Goal: Book appointment/travel/reservation

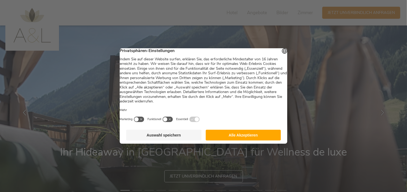
click at [248, 139] on button "Alle Akzeptieren" at bounding box center [242, 135] width 75 height 11
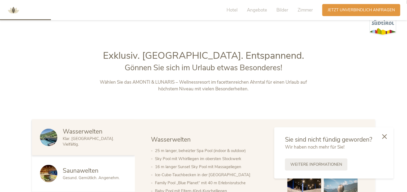
scroll to position [187, 0]
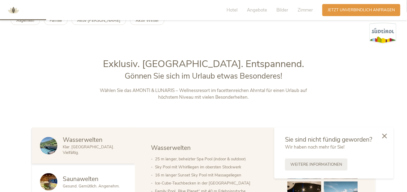
click at [385, 135] on icon at bounding box center [384, 135] width 5 height 5
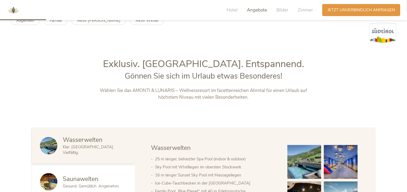
click at [255, 10] on span "Angebote" at bounding box center [257, 10] width 20 height 6
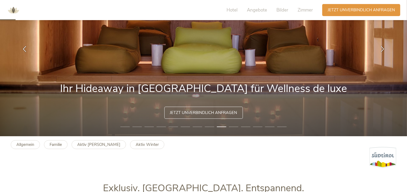
scroll to position [63, 0]
click at [34, 144] on link "Allgemein" at bounding box center [25, 144] width 29 height 9
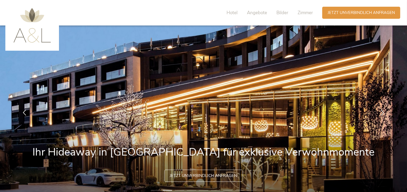
click at [204, 176] on span "Jetzt unverbindlich anfragen" at bounding box center [203, 176] width 67 height 6
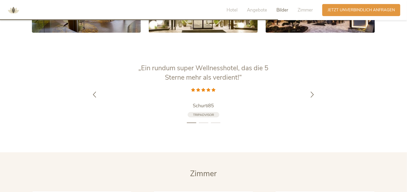
scroll to position [940, 0]
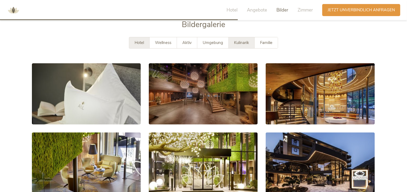
click at [248, 40] on span "Kulinarik" at bounding box center [241, 42] width 15 height 5
